Goal: Information Seeking & Learning: Check status

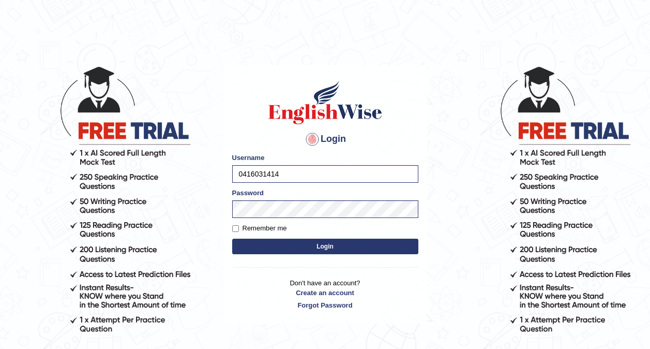
click at [275, 238] on form "Please fix the following errors: Username 0416031414 Password Remember me Login" at bounding box center [325, 205] width 186 height 104
click at [275, 243] on button "Login" at bounding box center [325, 247] width 186 height 16
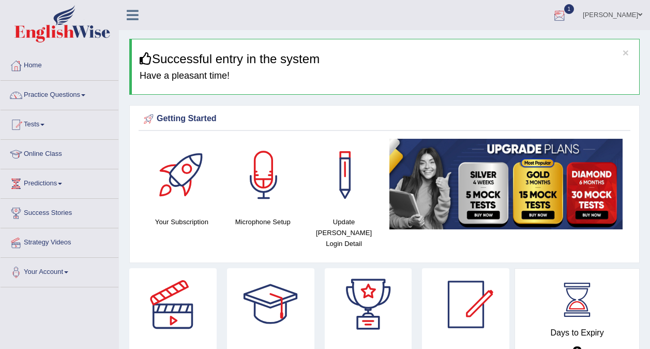
click at [568, 11] on div at bounding box center [560, 16] width 16 height 16
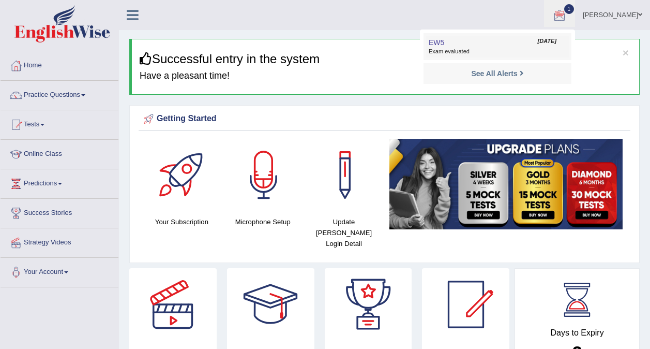
click at [520, 45] on link "EW5 Sep 27, 2025 Exam evaluated" at bounding box center [497, 47] width 143 height 22
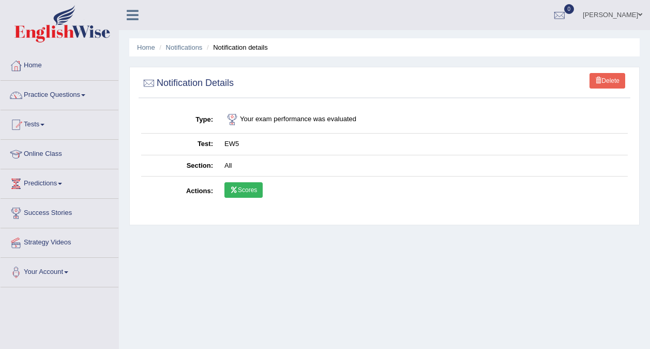
click at [253, 191] on link "Scores" at bounding box center [244, 190] width 38 height 16
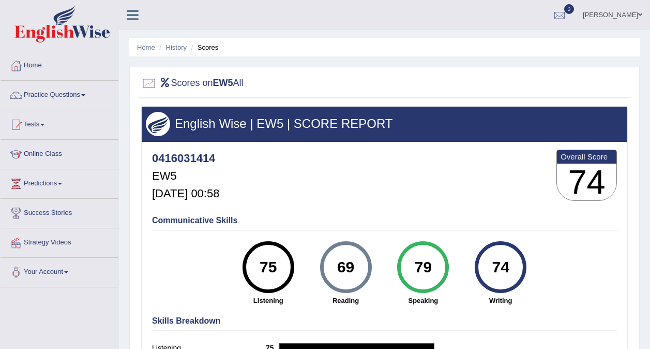
click at [141, 43] on li "Home" at bounding box center [146, 47] width 18 height 10
click at [143, 48] on link "Home" at bounding box center [146, 47] width 18 height 8
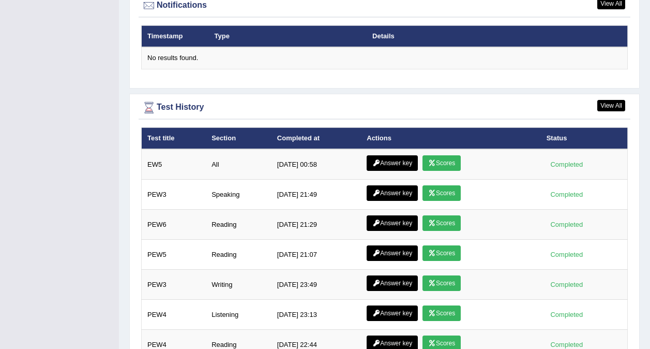
scroll to position [1359, 0]
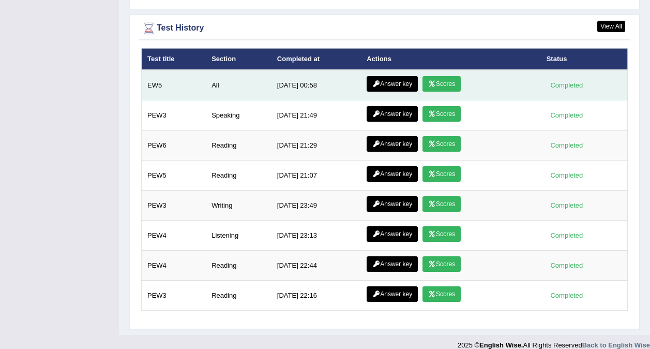
click at [382, 76] on link "Answer key" at bounding box center [392, 84] width 51 height 16
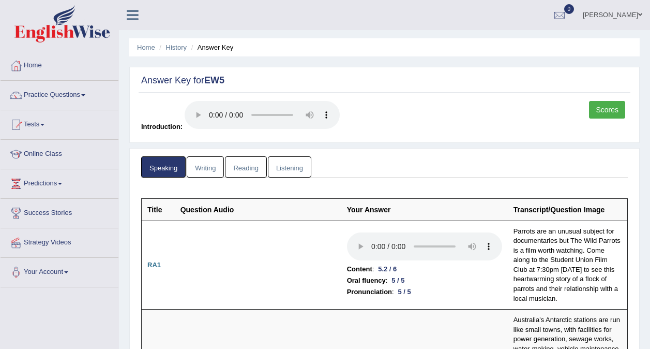
click at [204, 160] on link "Writing" at bounding box center [205, 166] width 37 height 21
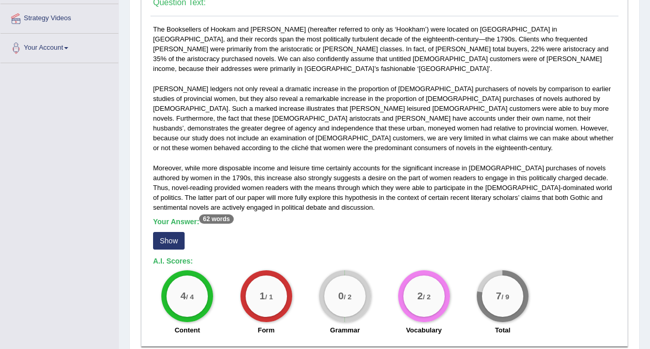
scroll to position [296, 0]
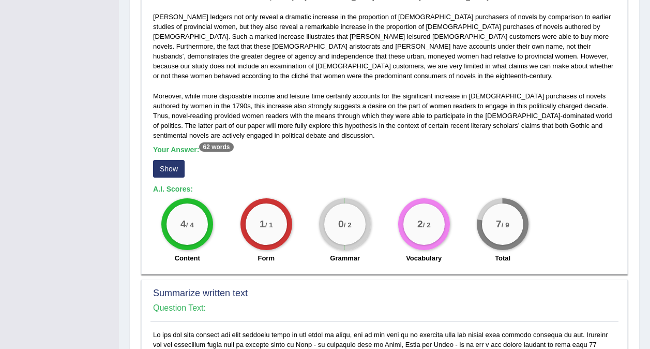
click at [166, 160] on button "Show" at bounding box center [169, 169] width 32 height 18
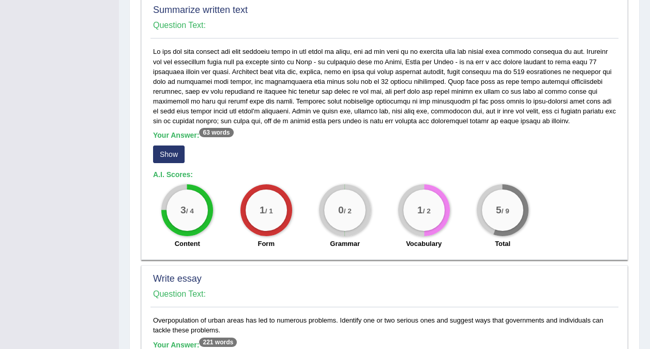
scroll to position [599, 0]
click at [167, 145] on button "Show" at bounding box center [169, 154] width 32 height 18
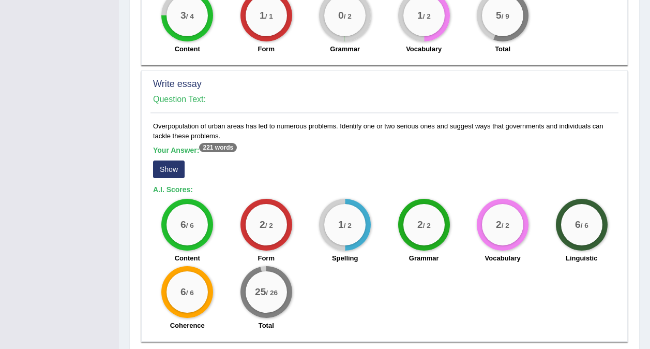
scroll to position [813, 0]
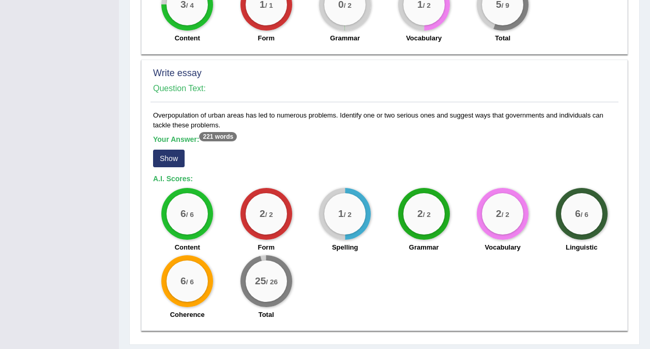
click at [169, 150] on button "Show" at bounding box center [169, 159] width 32 height 18
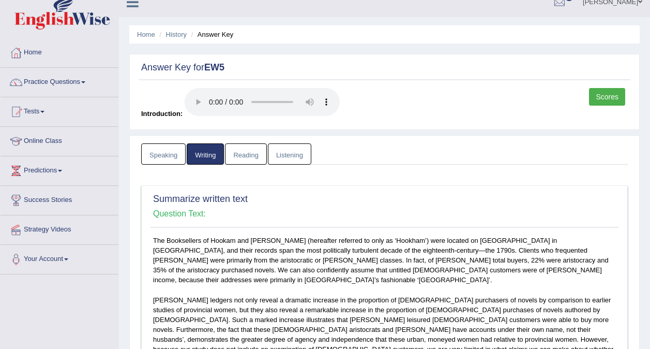
scroll to position [9, 0]
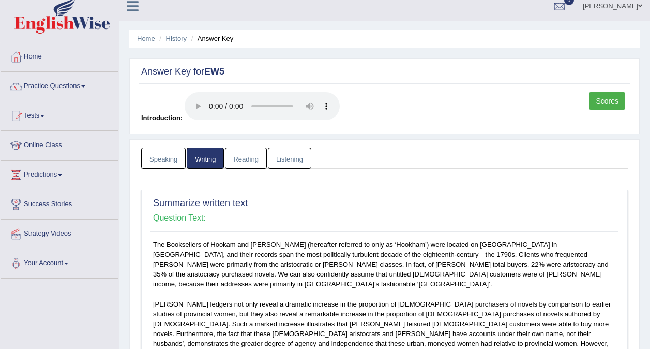
click at [243, 157] on link "Reading" at bounding box center [245, 157] width 41 height 21
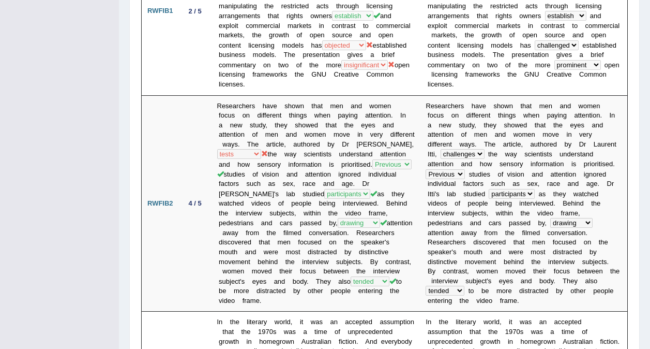
scroll to position [0, 0]
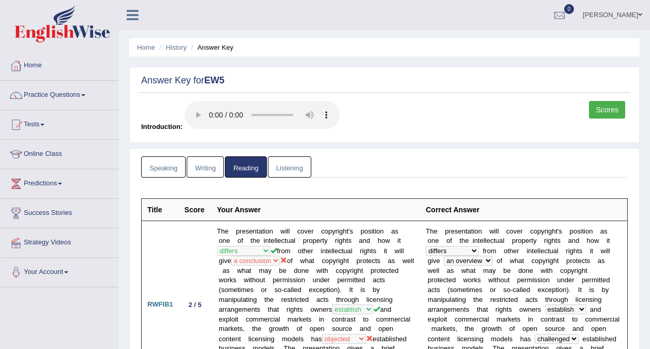
click at [284, 172] on link "Listening" at bounding box center [289, 166] width 43 height 21
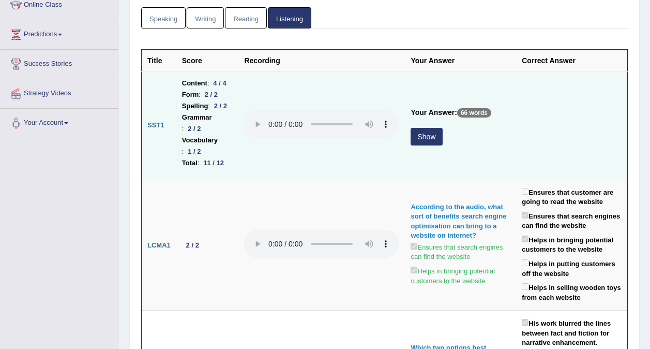
scroll to position [150, 0]
click at [442, 127] on button "Show" at bounding box center [427, 136] width 32 height 18
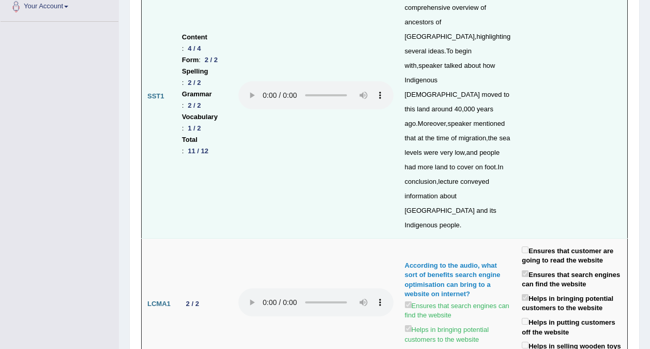
scroll to position [0, 0]
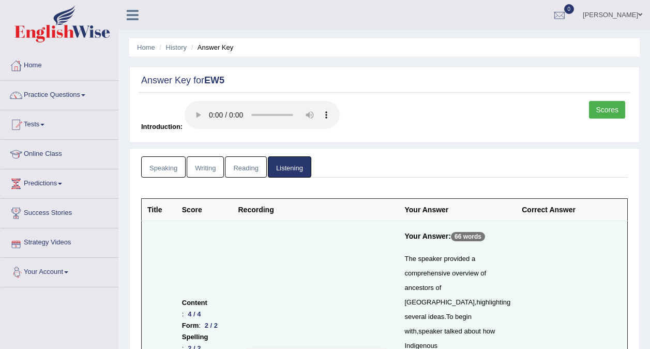
click at [162, 171] on link "Speaking" at bounding box center [163, 166] width 45 height 21
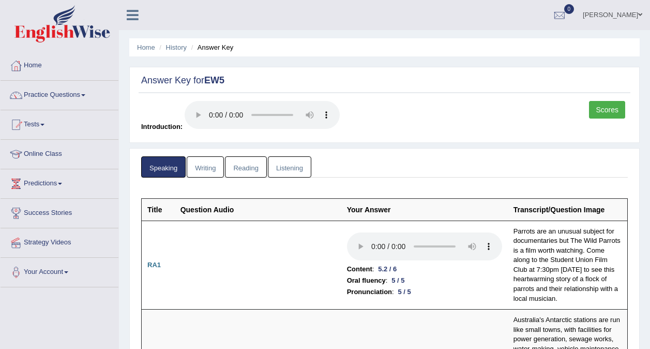
click at [608, 111] on link "Scores" at bounding box center [607, 110] width 36 height 18
